Goal: Transaction & Acquisition: Purchase product/service

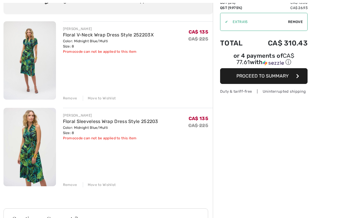
scroll to position [55, 0]
click at [75, 181] on div "Remove Move to Wishlist" at bounding box center [138, 184] width 150 height 6
click at [70, 185] on div "Remove" at bounding box center [70, 184] width 14 height 5
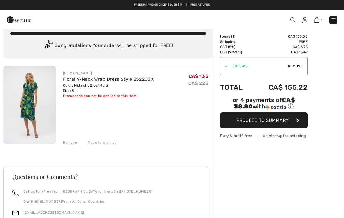
scroll to position [0, 0]
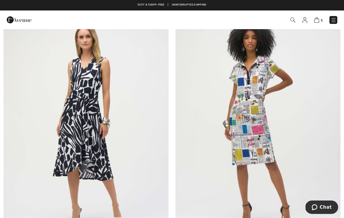
scroll to position [2866, 0]
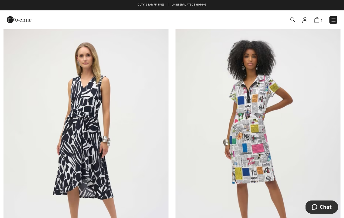
click at [266, 119] on img at bounding box center [257, 142] width 165 height 247
click at [287, 123] on img at bounding box center [257, 142] width 165 height 247
click at [289, 108] on img at bounding box center [257, 142] width 165 height 247
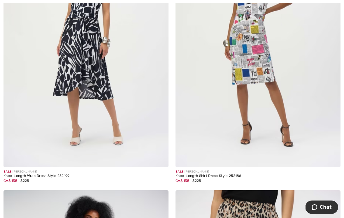
click at [231, 174] on div "Knee-Length Shirt Dress Style 252186" at bounding box center [257, 176] width 165 height 4
click at [276, 68] on img at bounding box center [257, 43] width 165 height 247
click at [197, 174] on div "Knee-Length Shirt Dress Style 252186" at bounding box center [257, 176] width 165 height 4
click at [315, 65] on img at bounding box center [257, 43] width 165 height 247
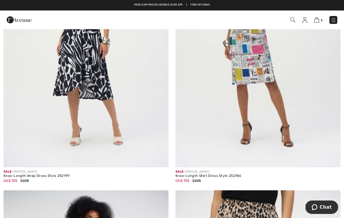
click at [337, 149] on div at bounding box center [328, 155] width 24 height 24
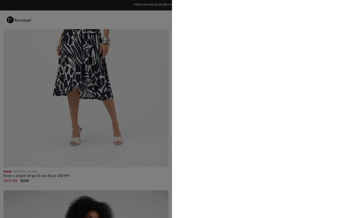
click at [334, 159] on div at bounding box center [172, 109] width 344 height 218
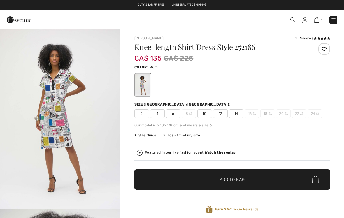
checkbox input "true"
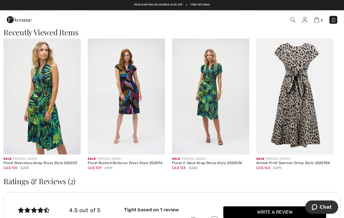
scroll to position [657, 0]
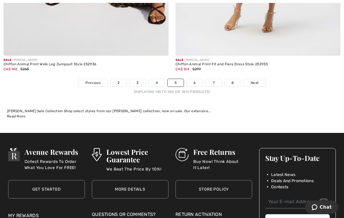
scroll to position [5062, 0]
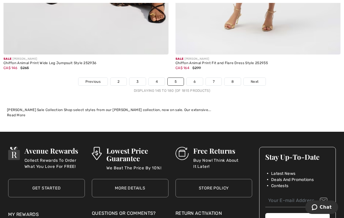
click at [262, 81] on link "Next" at bounding box center [254, 82] width 22 height 8
click at [261, 79] on link "Next" at bounding box center [254, 82] width 22 height 8
click at [260, 78] on link "Next" at bounding box center [254, 82] width 22 height 8
click at [252, 79] on span "Next" at bounding box center [254, 81] width 8 height 5
click at [195, 78] on link "6" at bounding box center [194, 82] width 16 height 8
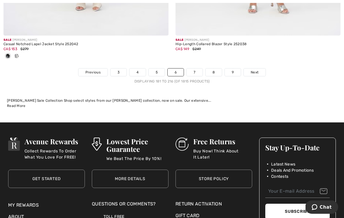
scroll to position [5043, 0]
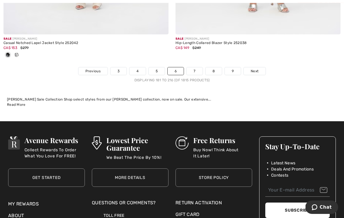
click at [260, 69] on link "Next" at bounding box center [254, 71] width 22 height 8
click at [257, 68] on span "Next" at bounding box center [254, 70] width 8 height 5
click at [251, 68] on span "Next" at bounding box center [254, 70] width 8 height 5
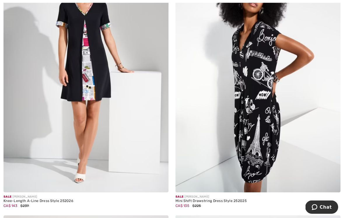
scroll to position [174, 0]
click at [308, 147] on img at bounding box center [257, 68] width 165 height 247
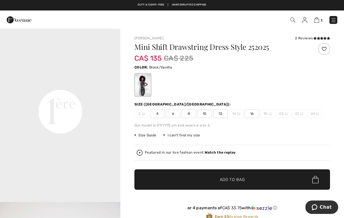
scroll to position [367, 0]
click at [187, 110] on span "8" at bounding box center [188, 113] width 15 height 9
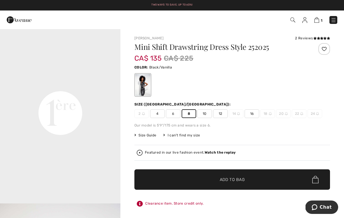
click at [280, 171] on span "✔ Added to Bag Add to Bag" at bounding box center [231, 179] width 195 height 20
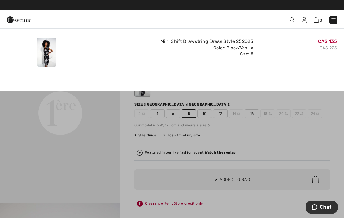
scroll to position [0, 0]
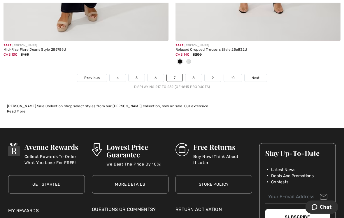
scroll to position [5142, 0]
click at [262, 74] on link "Next" at bounding box center [255, 78] width 22 height 8
click at [262, 77] on link "Next" at bounding box center [255, 78] width 22 height 8
click at [266, 75] on link "Next" at bounding box center [255, 78] width 22 height 8
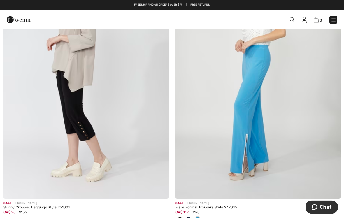
scroll to position [2915, 0]
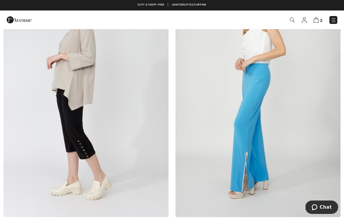
click at [262, 100] on img at bounding box center [257, 93] width 165 height 247
click at [258, 98] on img at bounding box center [257, 93] width 165 height 247
click at [301, 111] on img at bounding box center [257, 93] width 165 height 247
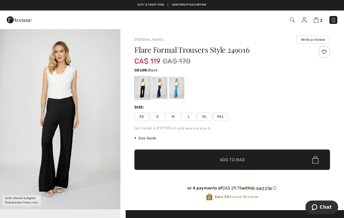
click at [165, 91] on div at bounding box center [159, 88] width 15 height 22
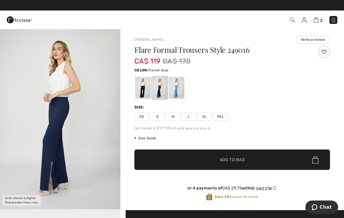
click at [183, 93] on div at bounding box center [176, 88] width 15 height 22
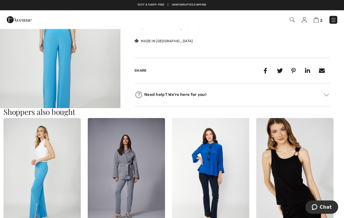
scroll to position [252, 0]
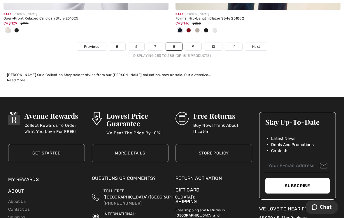
scroll to position [5131, 0]
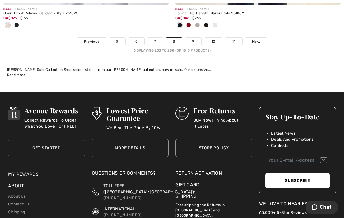
click at [260, 38] on link "Next" at bounding box center [256, 42] width 22 height 8
click at [256, 40] on link "Next" at bounding box center [256, 42] width 22 height 8
click at [252, 40] on link "Next" at bounding box center [256, 42] width 22 height 8
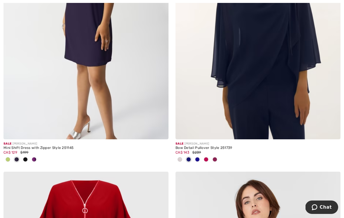
scroll to position [2801, 0]
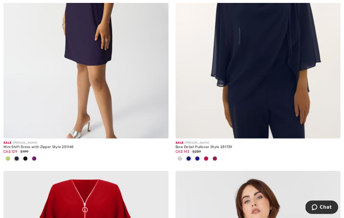
click at [27, 147] on div "Mini Shift Dress with Zipper Style 251145" at bounding box center [85, 147] width 165 height 4
click at [57, 73] on img at bounding box center [85, 14] width 165 height 247
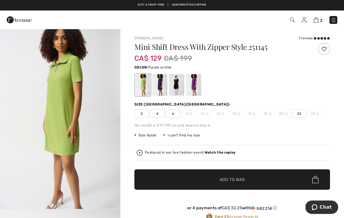
click at [200, 88] on div at bounding box center [193, 85] width 15 height 22
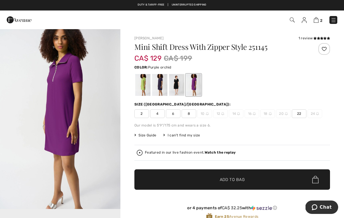
click at [190, 112] on span "8" at bounding box center [188, 113] width 15 height 9
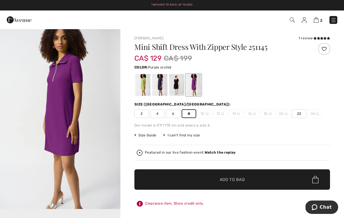
click at [240, 173] on span "✔ Added to Bag Add to Bag" at bounding box center [231, 179] width 195 height 20
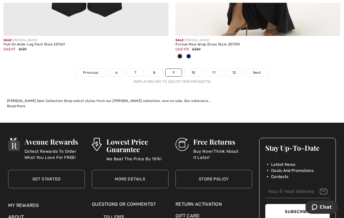
scroll to position [5196, 0]
click at [261, 71] on link "Next" at bounding box center [257, 73] width 22 height 8
click at [263, 70] on link "Next" at bounding box center [257, 73] width 22 height 8
click at [262, 71] on link "Next" at bounding box center [257, 73] width 22 height 8
click at [257, 70] on span "Next" at bounding box center [257, 72] width 8 height 5
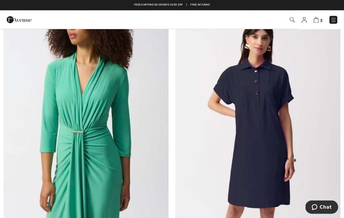
scroll to position [955, 0]
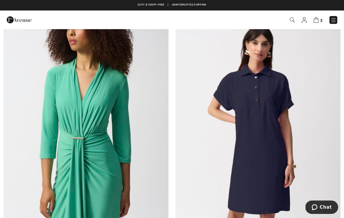
click at [262, 143] on img at bounding box center [257, 127] width 165 height 247
click at [270, 114] on img at bounding box center [257, 127] width 165 height 247
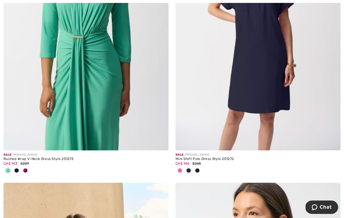
click at [271, 110] on img at bounding box center [257, 26] width 165 height 247
click at [281, 101] on img at bounding box center [257, 26] width 165 height 247
click at [277, 102] on img at bounding box center [257, 26] width 165 height 247
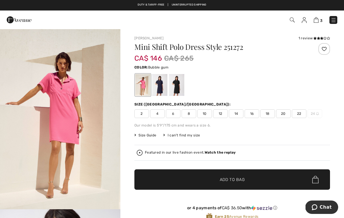
click at [322, 89] on div at bounding box center [231, 85] width 195 height 24
click at [184, 90] on div at bounding box center [176, 85] width 15 height 22
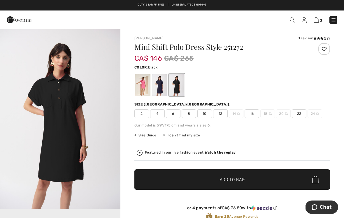
click at [167, 88] on div at bounding box center [159, 85] width 15 height 22
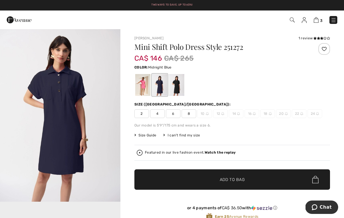
click at [193, 112] on span "8" at bounding box center [188, 113] width 15 height 9
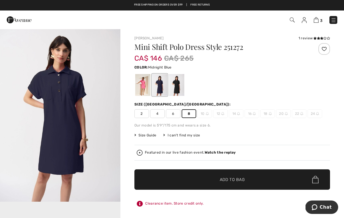
click at [232, 177] on span "Add to Bag" at bounding box center [232, 180] width 25 height 6
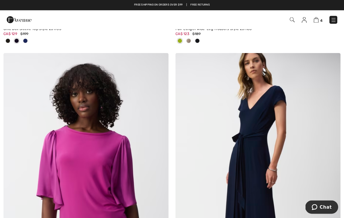
scroll to position [4931, 0]
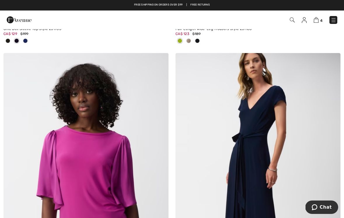
click at [262, 130] on img at bounding box center [257, 176] width 165 height 247
click at [258, 134] on img at bounding box center [257, 176] width 165 height 247
click at [252, 133] on img at bounding box center [257, 176] width 165 height 247
click at [261, 121] on img at bounding box center [257, 176] width 165 height 247
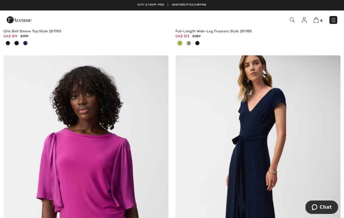
click at [258, 136] on img at bounding box center [257, 178] width 165 height 247
click at [190, 41] on span at bounding box center [188, 43] width 5 height 5
click at [257, 114] on img at bounding box center [257, 178] width 165 height 247
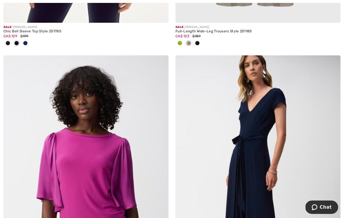
click at [262, 122] on img at bounding box center [257, 178] width 165 height 247
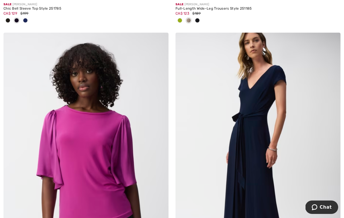
click at [256, 122] on img at bounding box center [257, 156] width 165 height 247
click at [264, 133] on img at bounding box center [257, 156] width 165 height 247
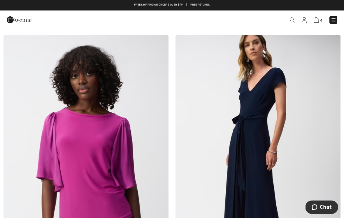
click at [264, 133] on img at bounding box center [257, 158] width 165 height 247
click at [269, 96] on img at bounding box center [257, 158] width 165 height 247
click at [260, 101] on img at bounding box center [257, 158] width 165 height 247
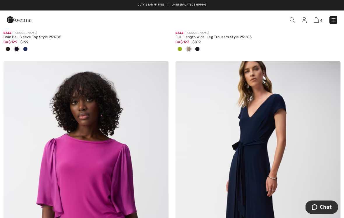
click at [262, 111] on img at bounding box center [257, 184] width 165 height 247
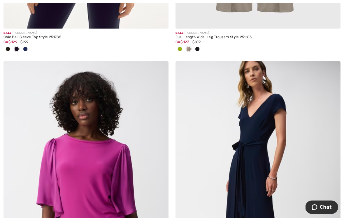
click at [257, 109] on img at bounding box center [257, 184] width 165 height 247
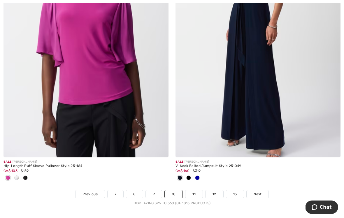
click at [263, 107] on img at bounding box center [257, 33] width 165 height 247
click at [202, 173] on div at bounding box center [257, 178] width 165 height 10
click at [200, 173] on div at bounding box center [197, 178] width 9 height 10
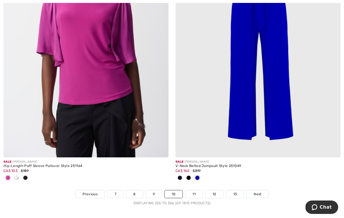
click at [189, 175] on span at bounding box center [188, 177] width 5 height 5
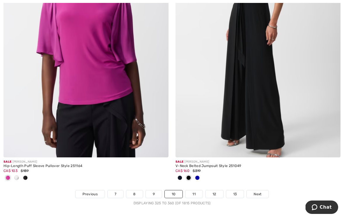
click at [189, 175] on span at bounding box center [188, 177] width 5 height 5
click at [301, 24] on img at bounding box center [257, 33] width 165 height 247
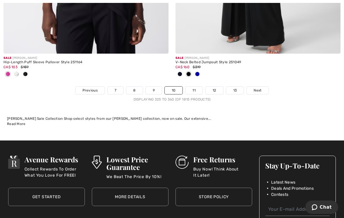
click at [179, 86] on div "Sale [PERSON_NAME] V-Neck Belted Jumpsuit Style 251049 CA$ 160 $319" at bounding box center [257, 70] width 165 height 33
click at [195, 86] on div "Sale [PERSON_NAME] V-Neck Belted Jumpsuit Style 251049 CA$ 160 $319" at bounding box center [257, 70] width 165 height 33
click at [198, 86] on div "Sale [PERSON_NAME] V-Neck Belted Jumpsuit Style 251049 CA$ 160 $319" at bounding box center [257, 70] width 165 height 33
click at [200, 86] on div "Sale [PERSON_NAME] V-Neck Belted Jumpsuit Style 251049 CA$ 160 $319" at bounding box center [257, 70] width 165 height 33
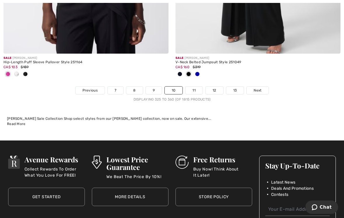
click at [199, 86] on div "Sale [PERSON_NAME] V-Neck Belted Jumpsuit Style 251049 CA$ 160 $319" at bounding box center [257, 70] width 165 height 33
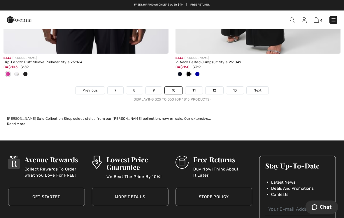
scroll to position [4020, 0]
